Goal: Task Accomplishment & Management: Use online tool/utility

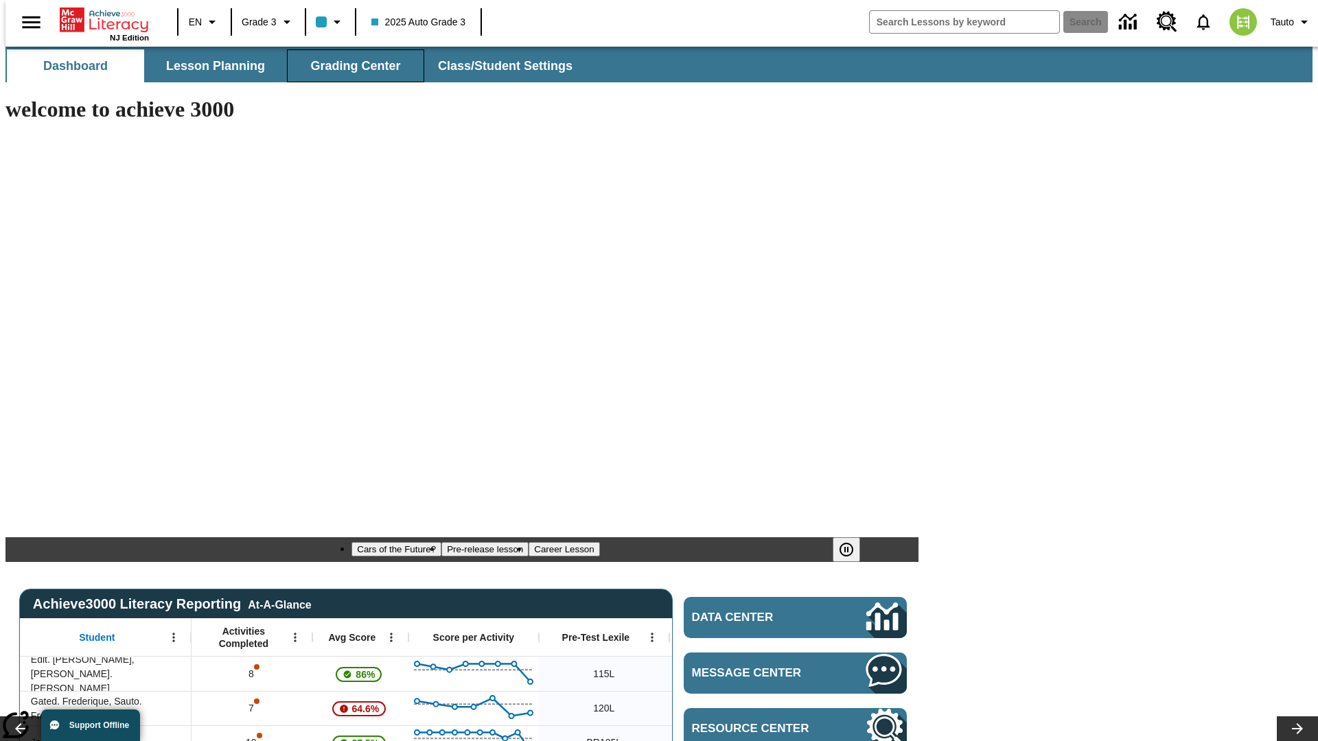
click at [350, 66] on span "Grading Center" at bounding box center [355, 66] width 90 height 16
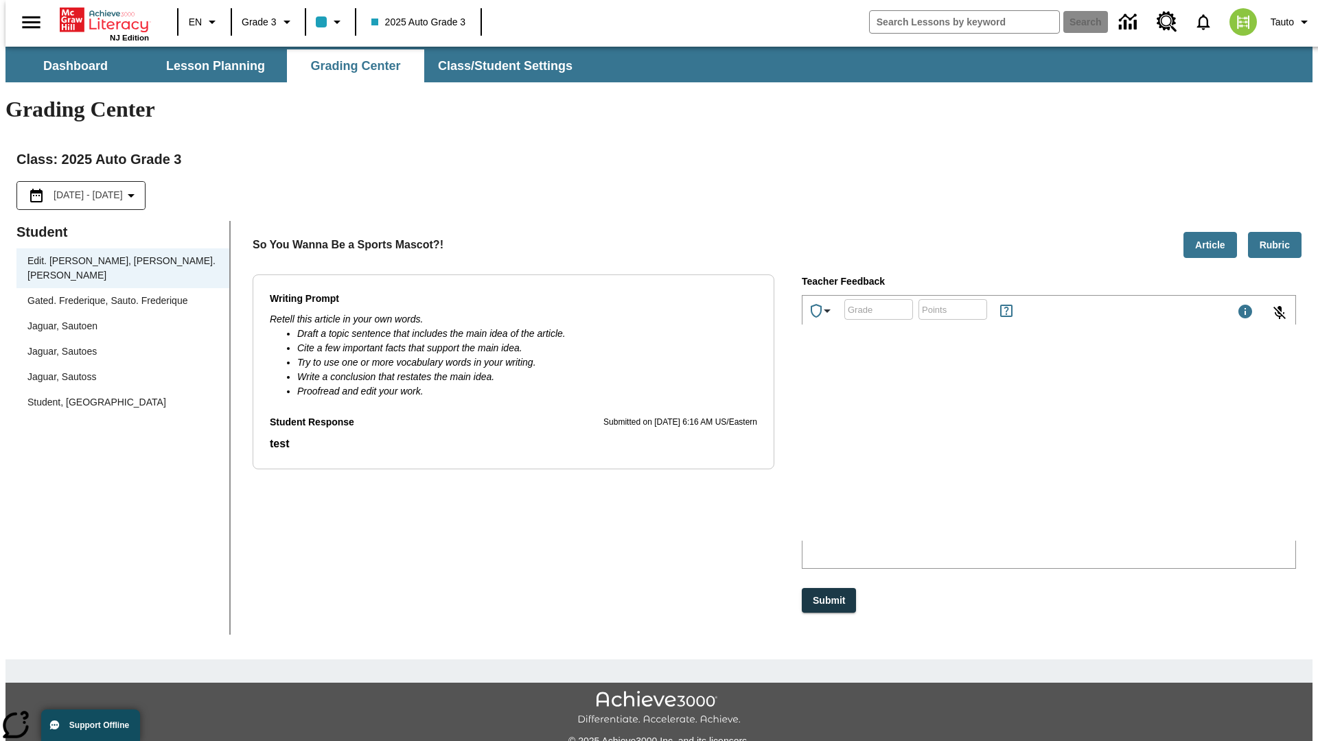
click at [118, 319] on div "Jaguar, Sautoen" at bounding box center [122, 326] width 191 height 14
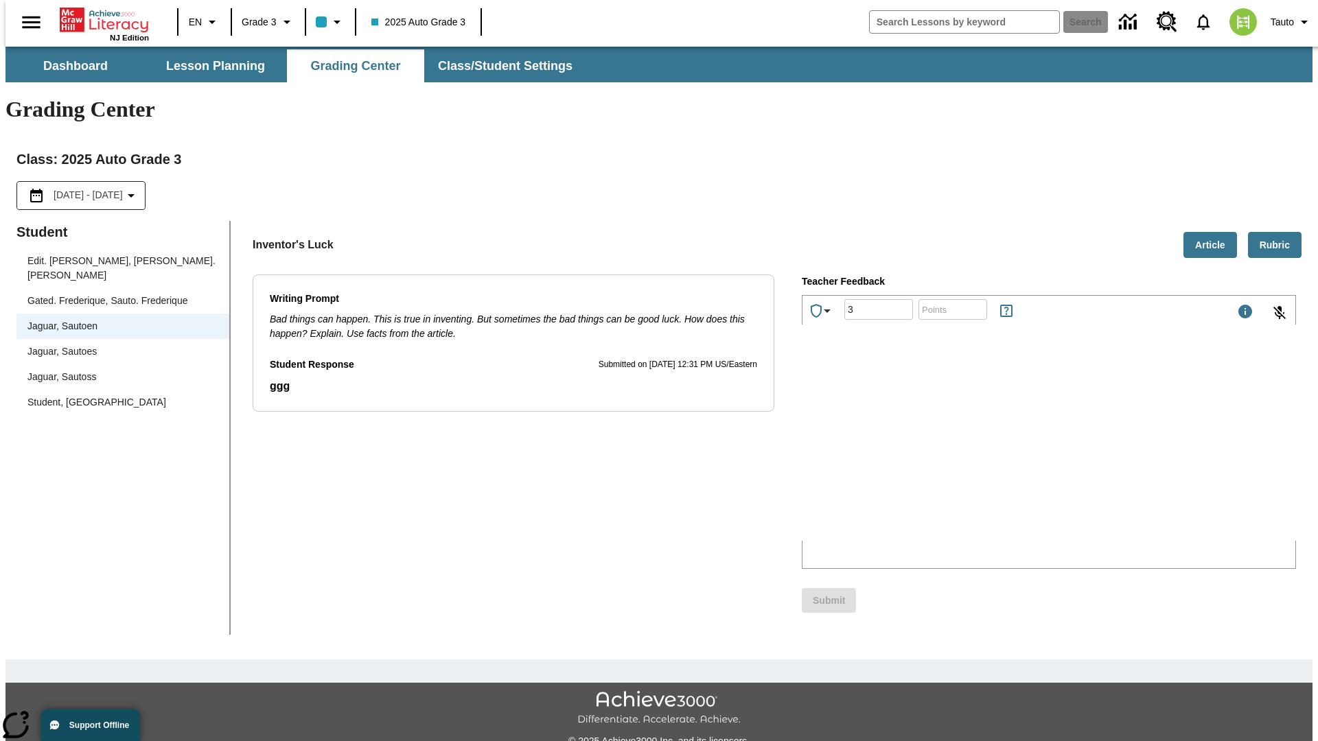
type input "3"
type input "10"
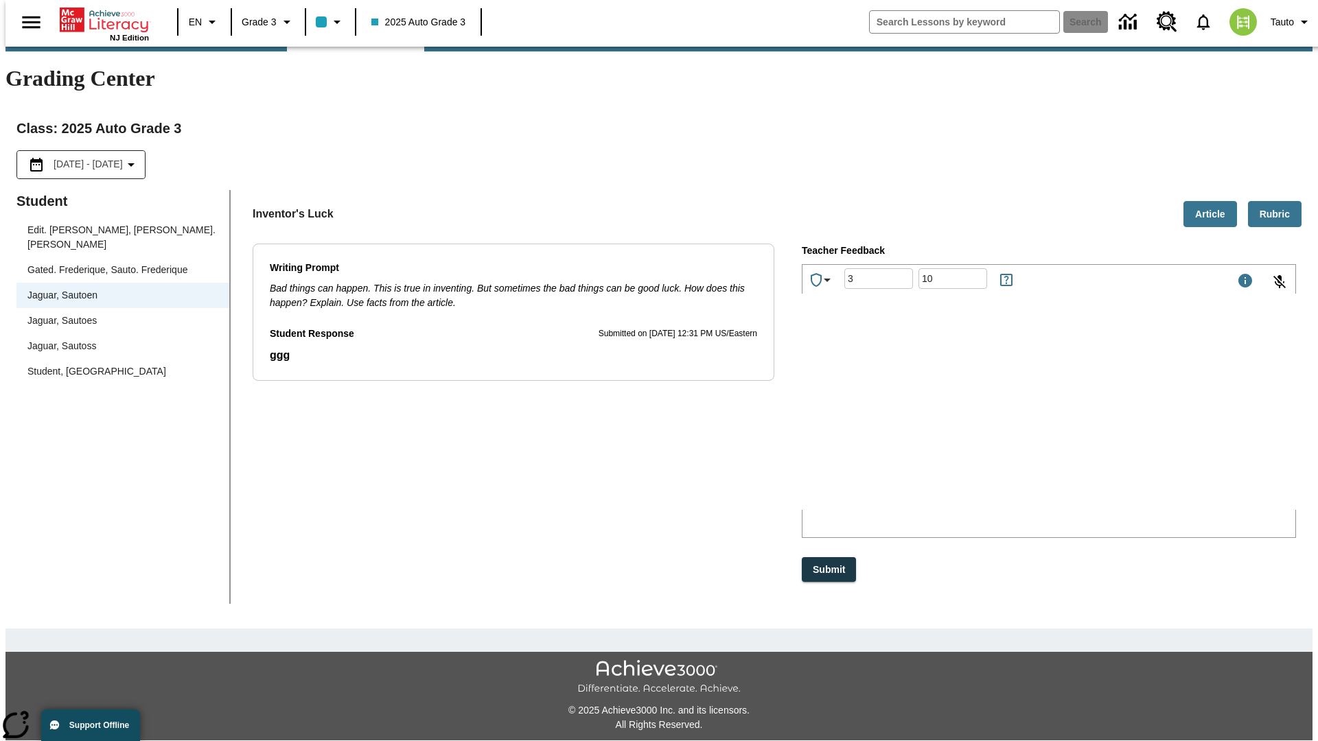
click at [1003, 421] on p "Type your response here." at bounding box center [905, 420] width 195 height 12
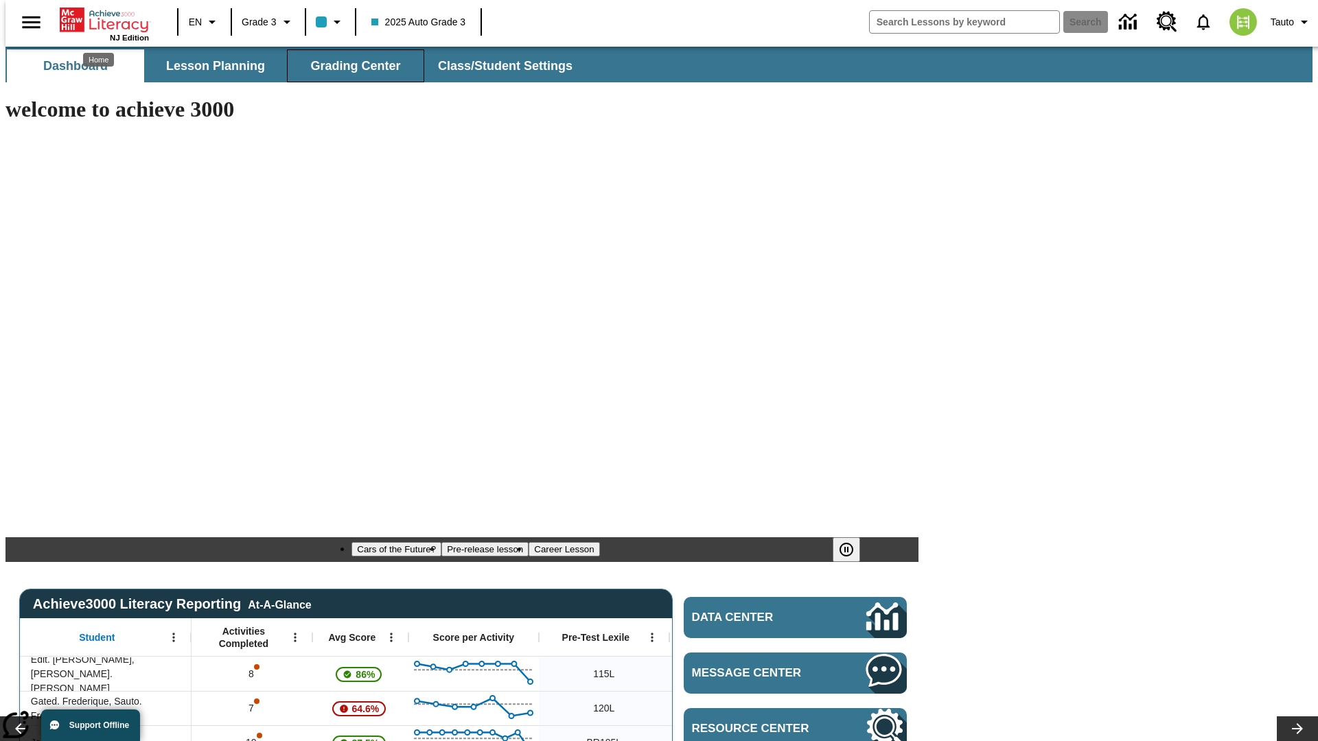
click at [350, 66] on span "Grading Center" at bounding box center [355, 66] width 90 height 16
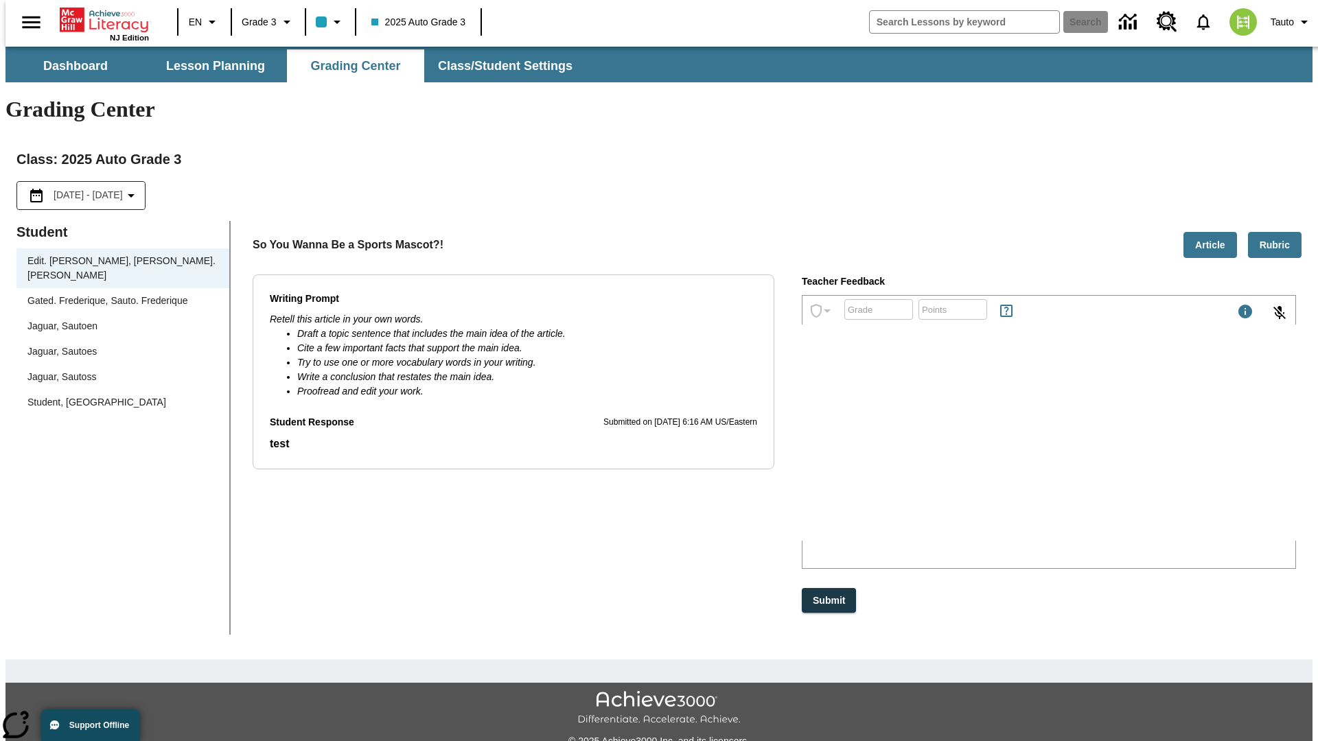
click at [118, 319] on div "Jaguar, Sautoen" at bounding box center [122, 326] width 191 height 14
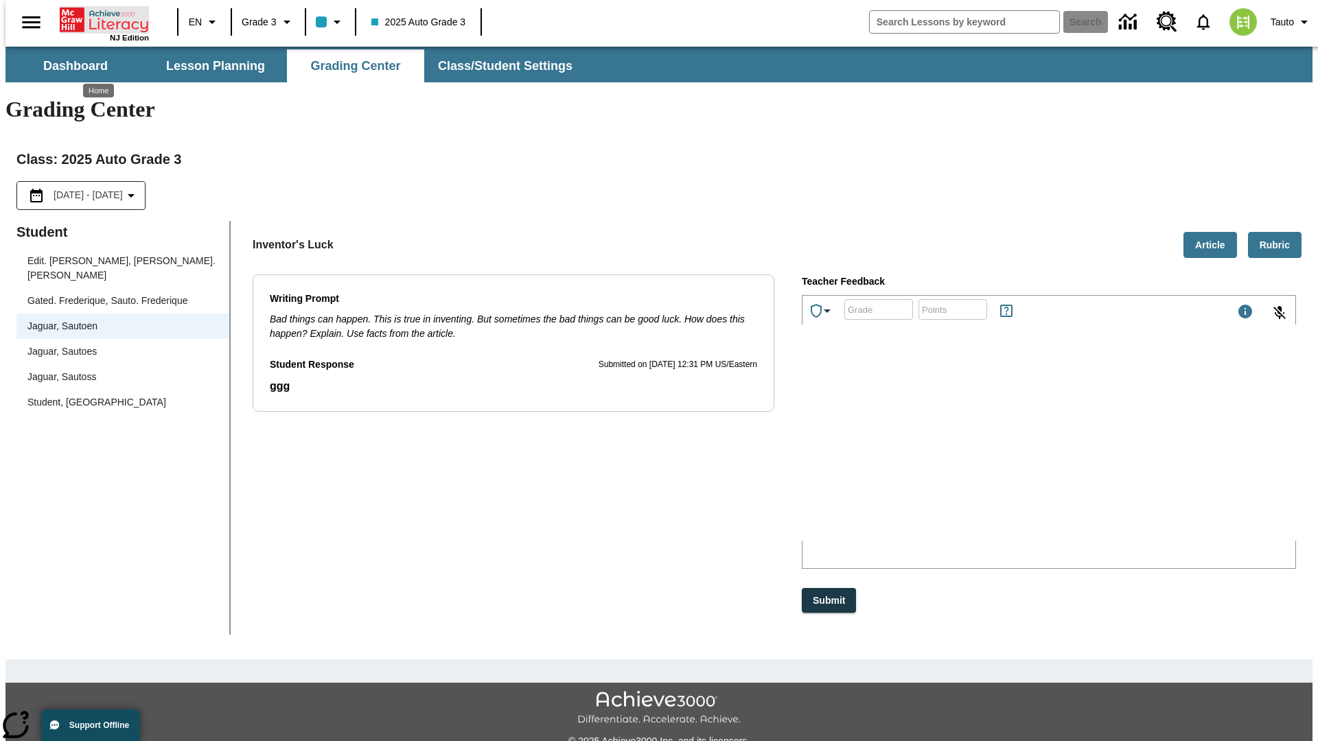
scroll to position [31, 0]
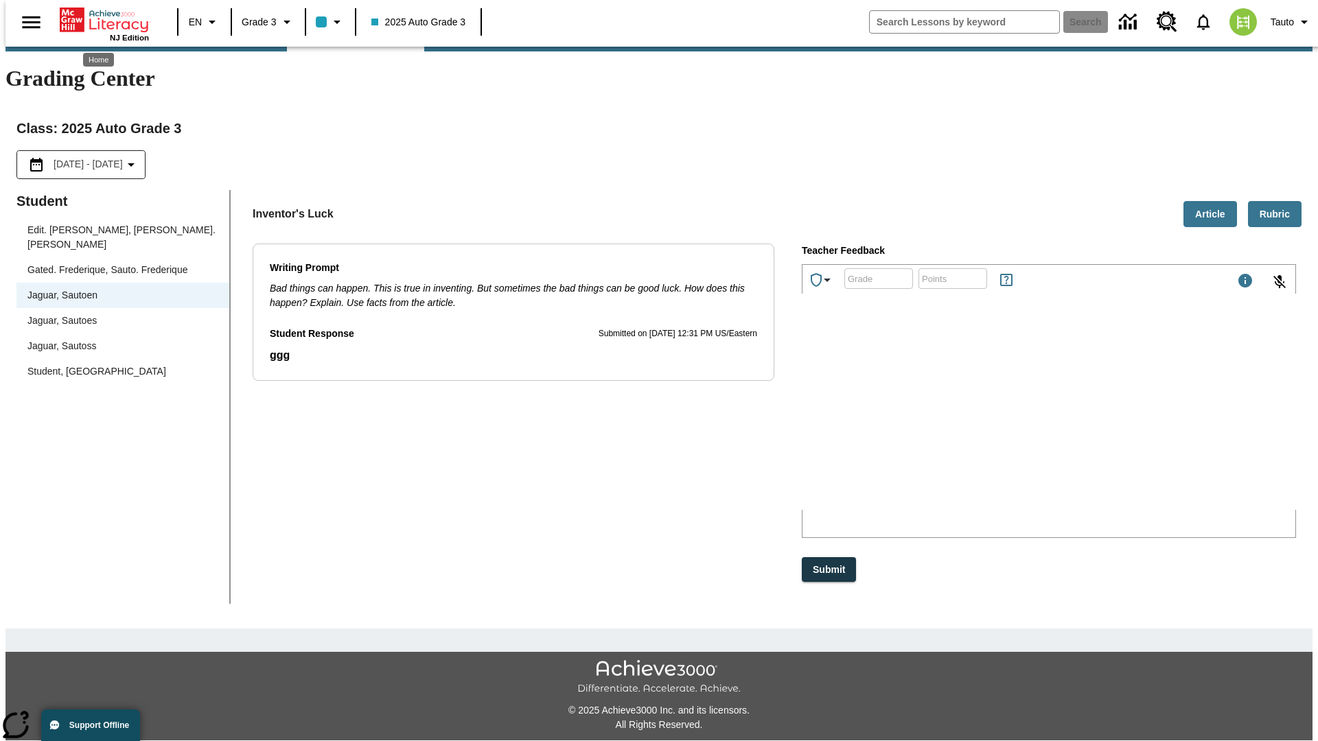
click at [1003, 421] on p "Omtfz" at bounding box center [905, 420] width 195 height 12
click at [1003, 421] on p "RDWQMD" at bounding box center [905, 420] width 195 height 12
